Goal: Find specific page/section: Find specific page/section

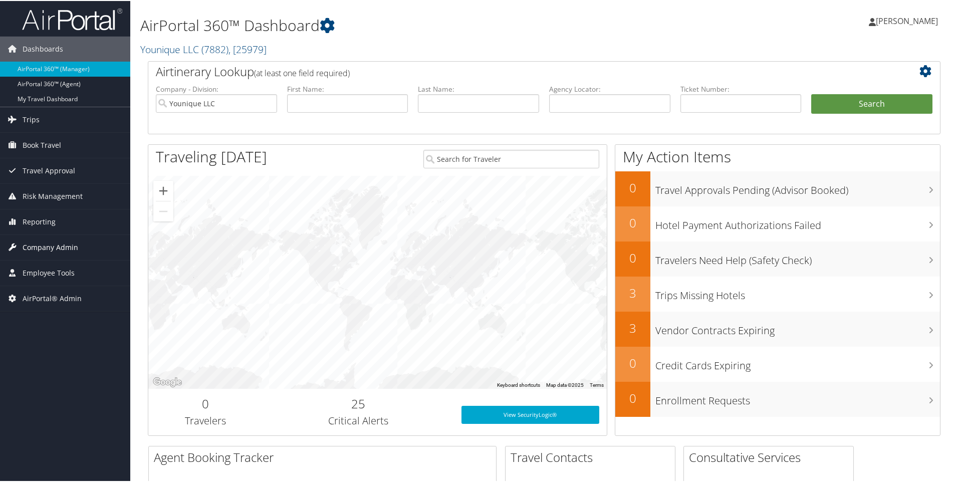
click at [53, 242] on span "Company Admin" at bounding box center [51, 246] width 56 height 25
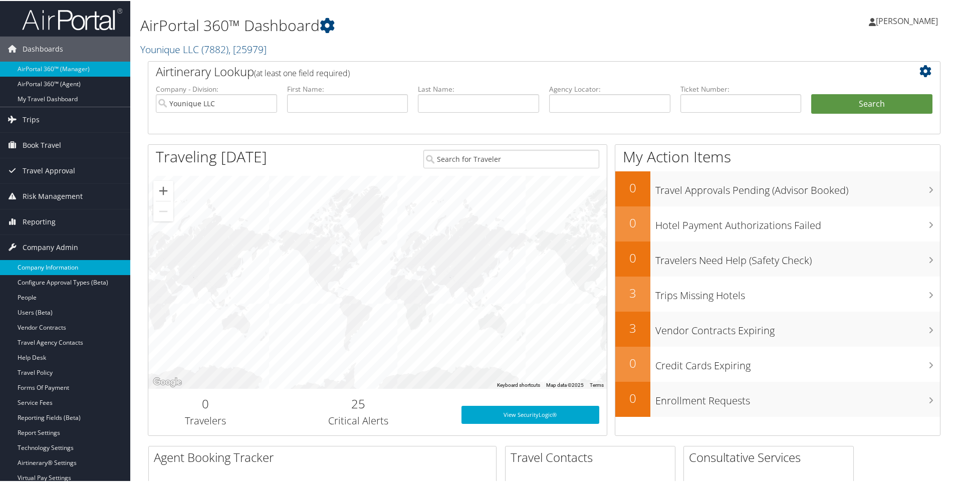
click at [41, 266] on link "Company Information" at bounding box center [65, 266] width 130 height 15
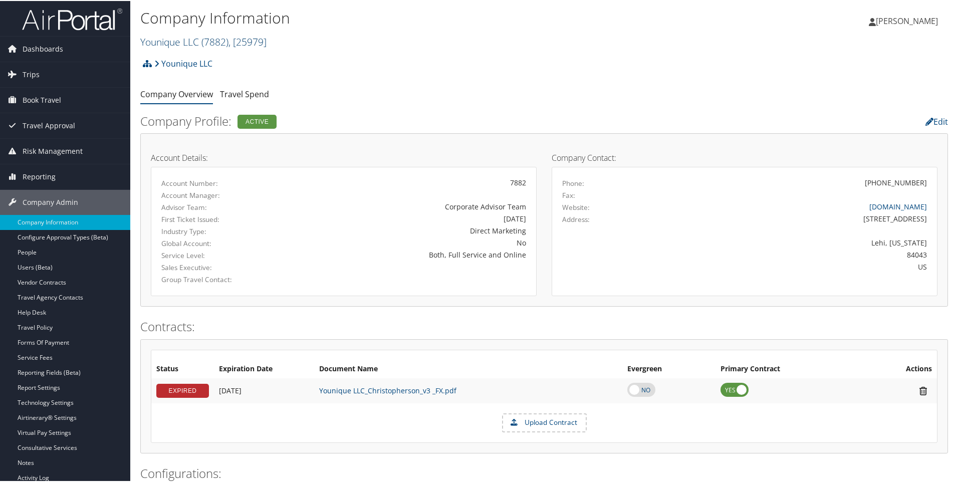
click at [267, 34] on span ", [ 25979 ]" at bounding box center [247, 41] width 38 height 14
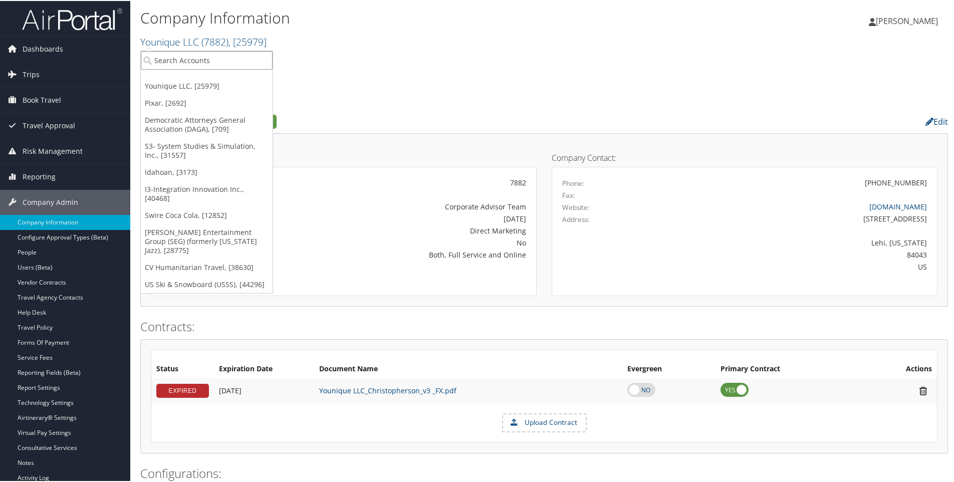
click at [210, 59] on input "search" at bounding box center [207, 59] width 132 height 19
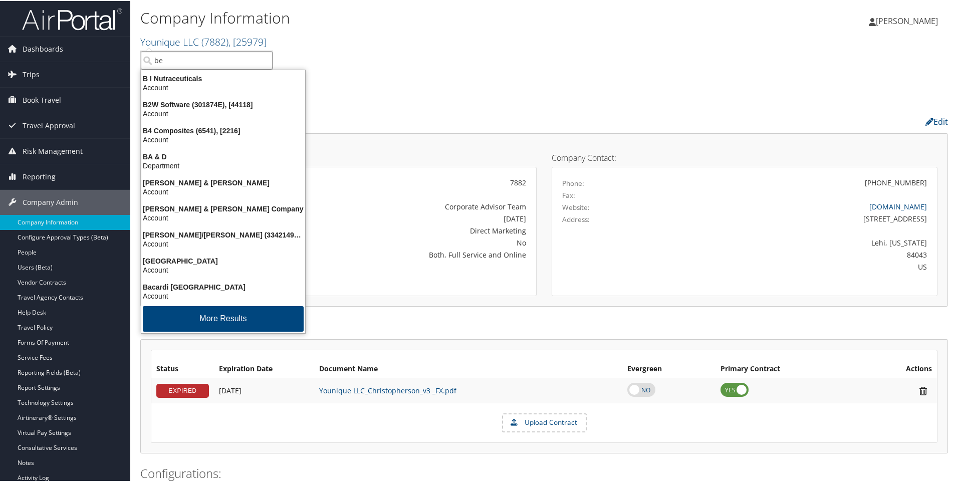
type input "bee"
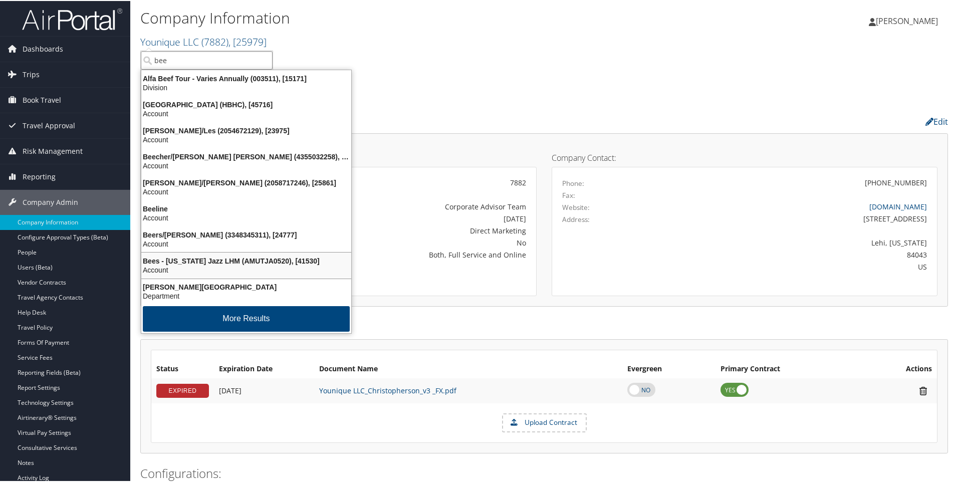
click at [186, 265] on div "Account" at bounding box center [246, 269] width 222 height 9
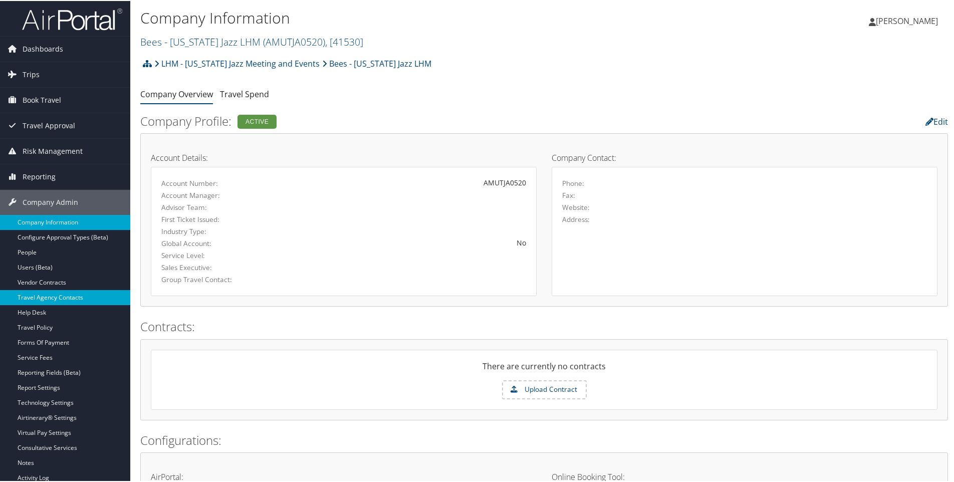
click at [49, 295] on link "Travel Agency Contacts" at bounding box center [65, 296] width 130 height 15
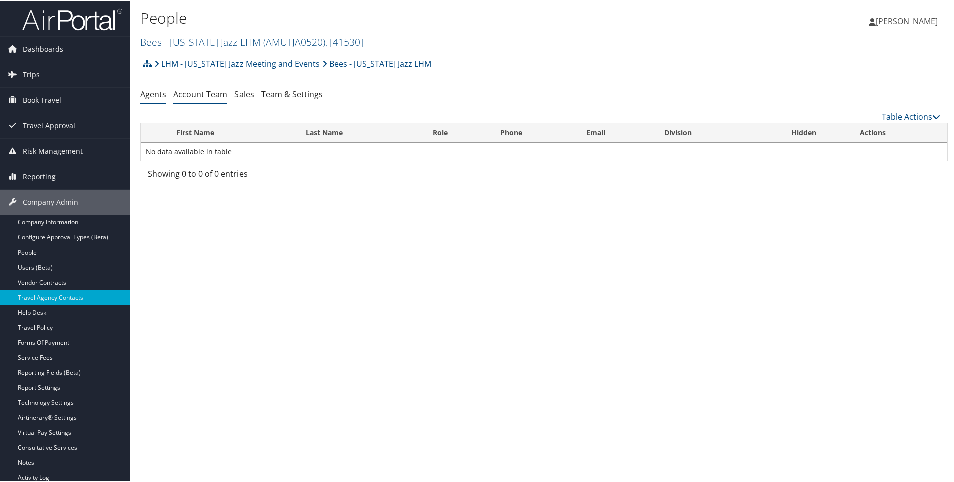
click at [200, 91] on link "Account Team" at bounding box center [200, 93] width 54 height 11
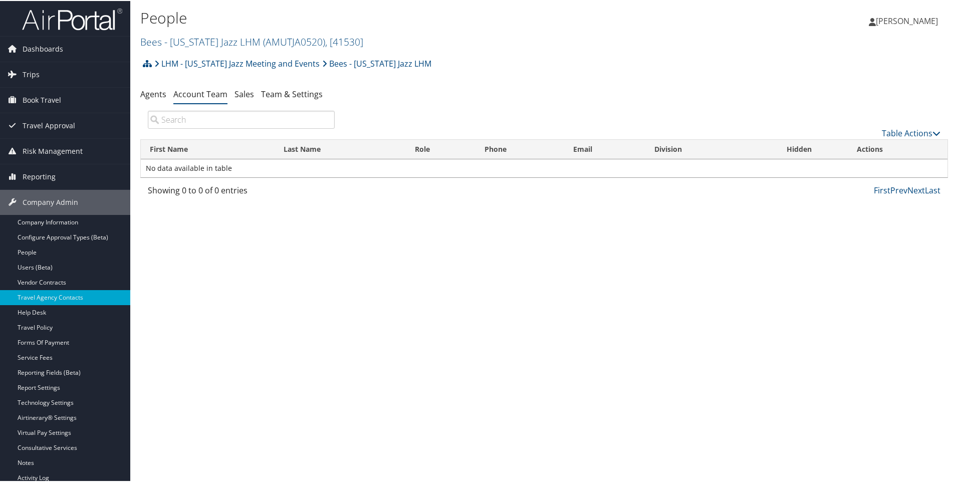
click at [340, 38] on h2 "Bees - [US_STATE] Jazz LHM ( AMUTJA0520 ) , [ 41530 ]" at bounding box center [409, 40] width 539 height 17
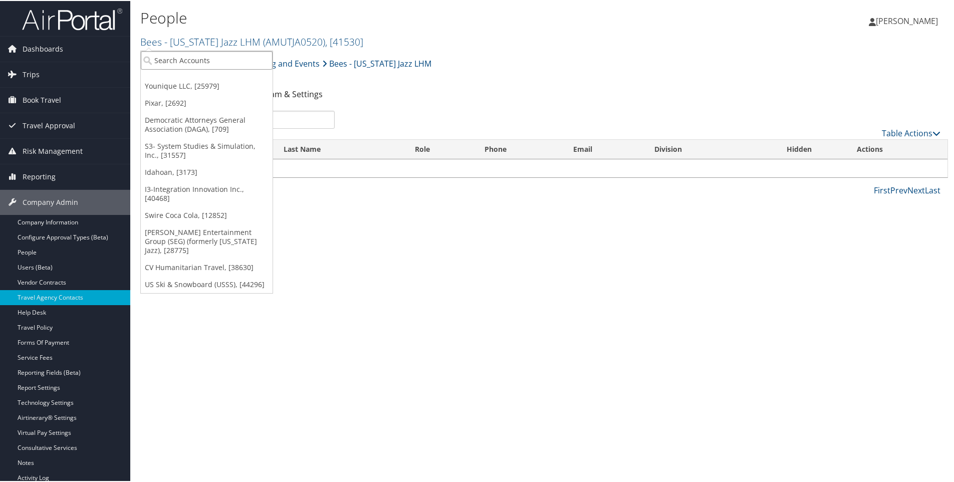
click at [211, 58] on input "search" at bounding box center [207, 59] width 132 height 19
type input "smith"
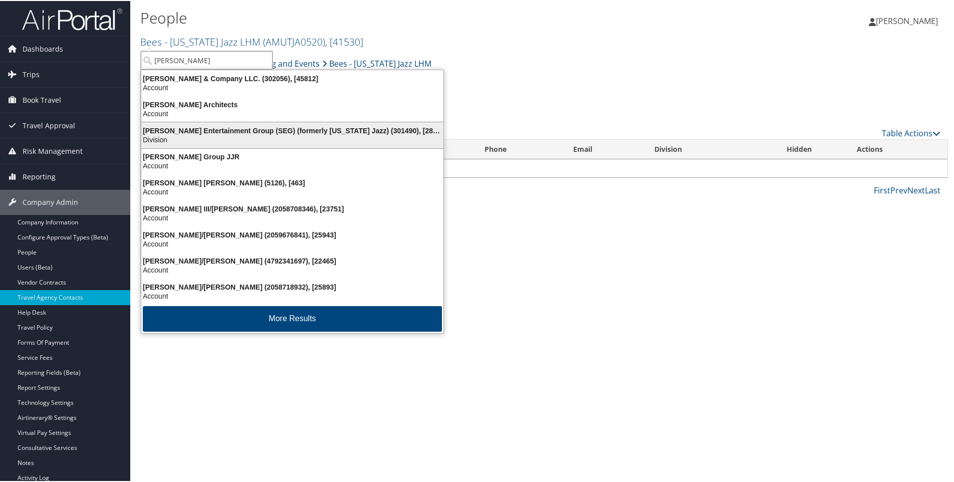
click at [208, 134] on div "Smith Entertainment Group (SEG) (formerly Utah Jazz) (301490), [28775]" at bounding box center [292, 129] width 314 height 9
